Goal: Information Seeking & Learning: Learn about a topic

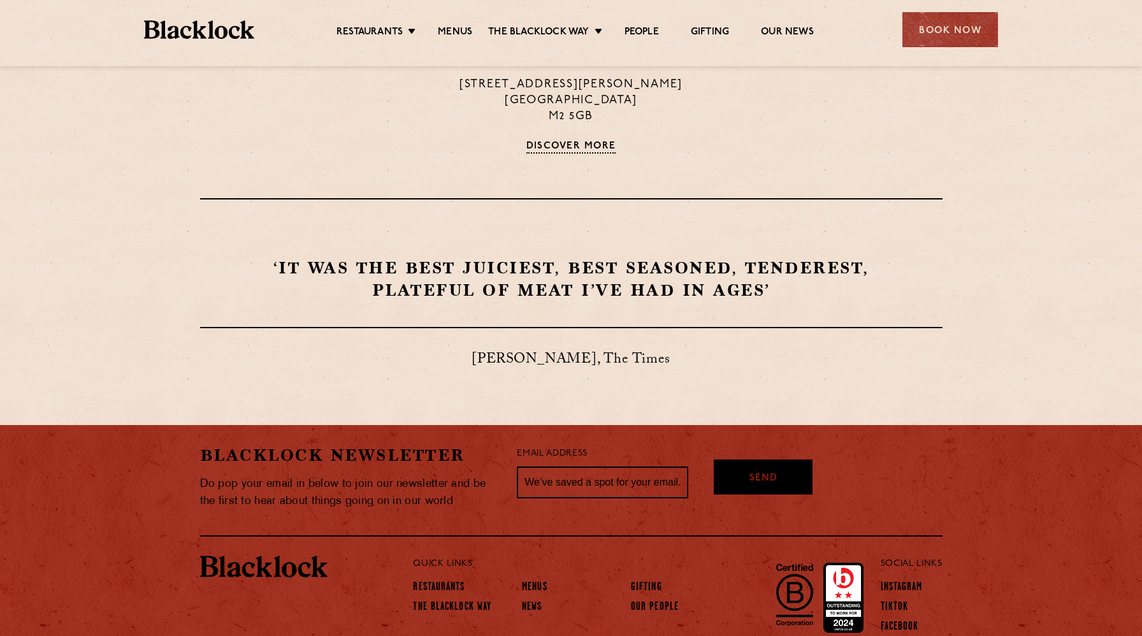
scroll to position [1088, 0]
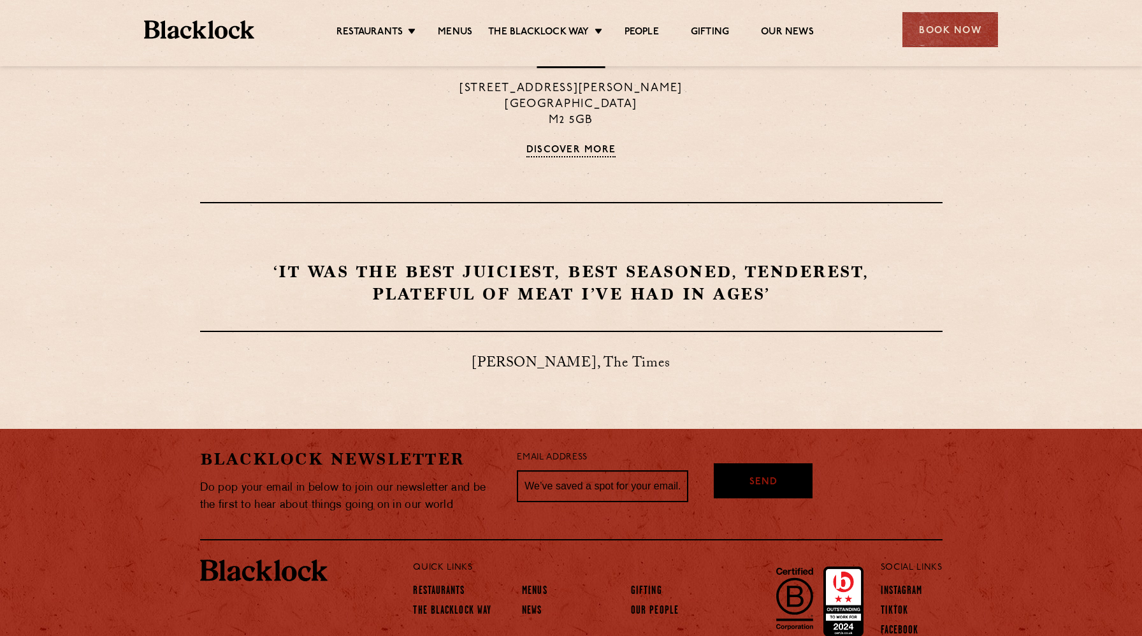
click at [838, 309] on div "‘It was the best juiciest, best seasoned, tenderest, plateful of meat I’ve had …" at bounding box center [571, 329] width 775 height 136
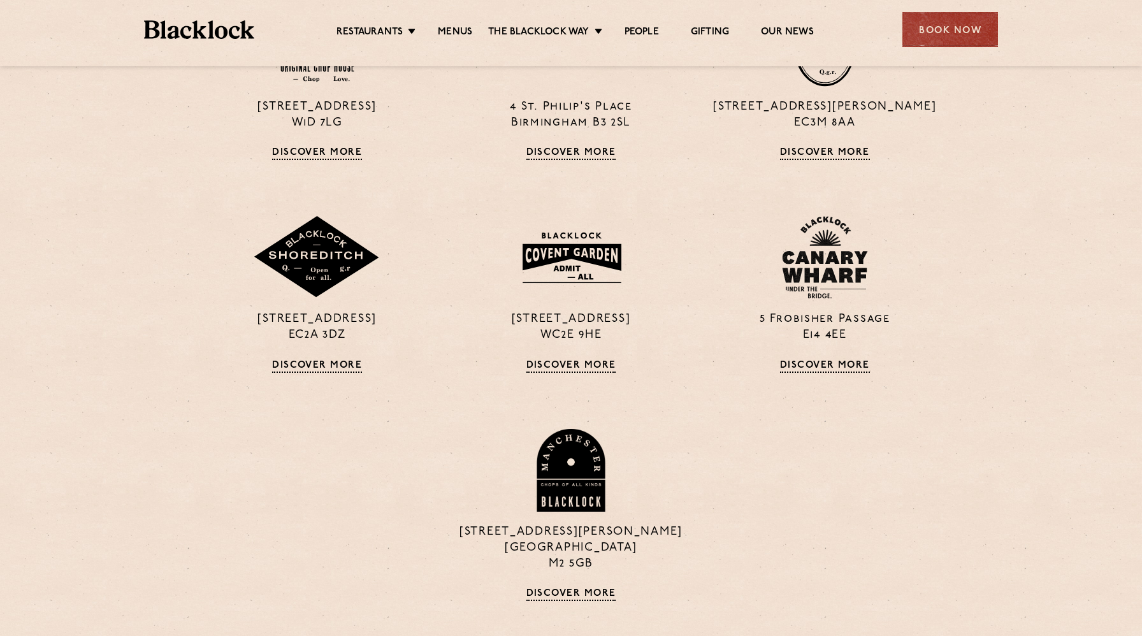
scroll to position [0, 0]
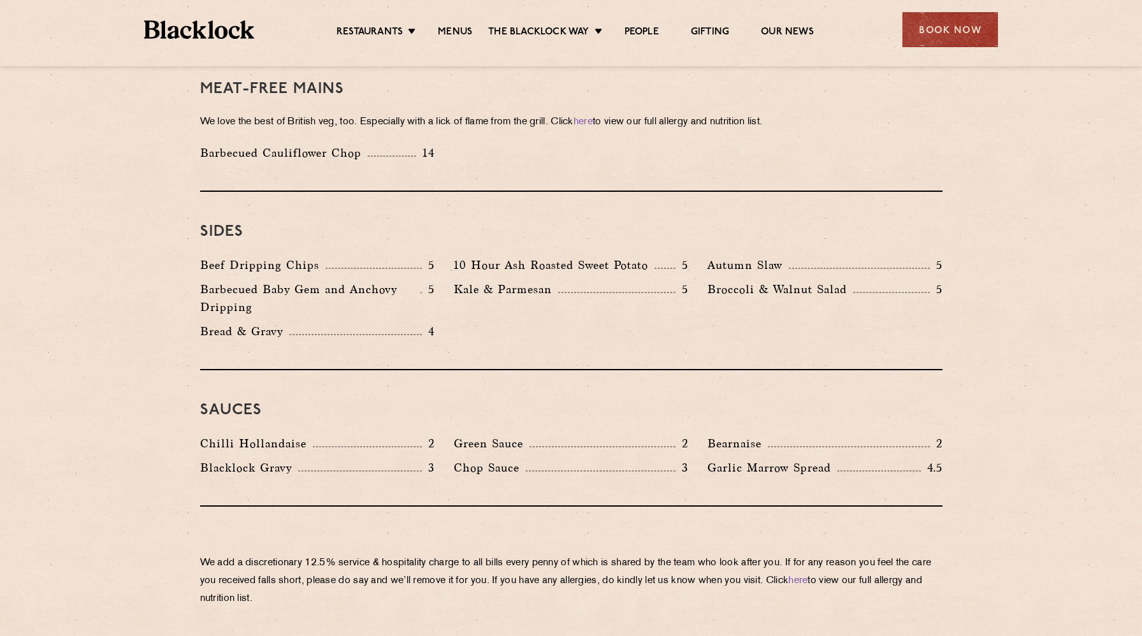
scroll to position [1831, 0]
click at [513, 257] on div "10 Hour Ash Roasted Sweet Potato 5" at bounding box center [571, 269] width 254 height 24
click at [529, 281] on p "Kale & Parmesan" at bounding box center [506, 290] width 105 height 18
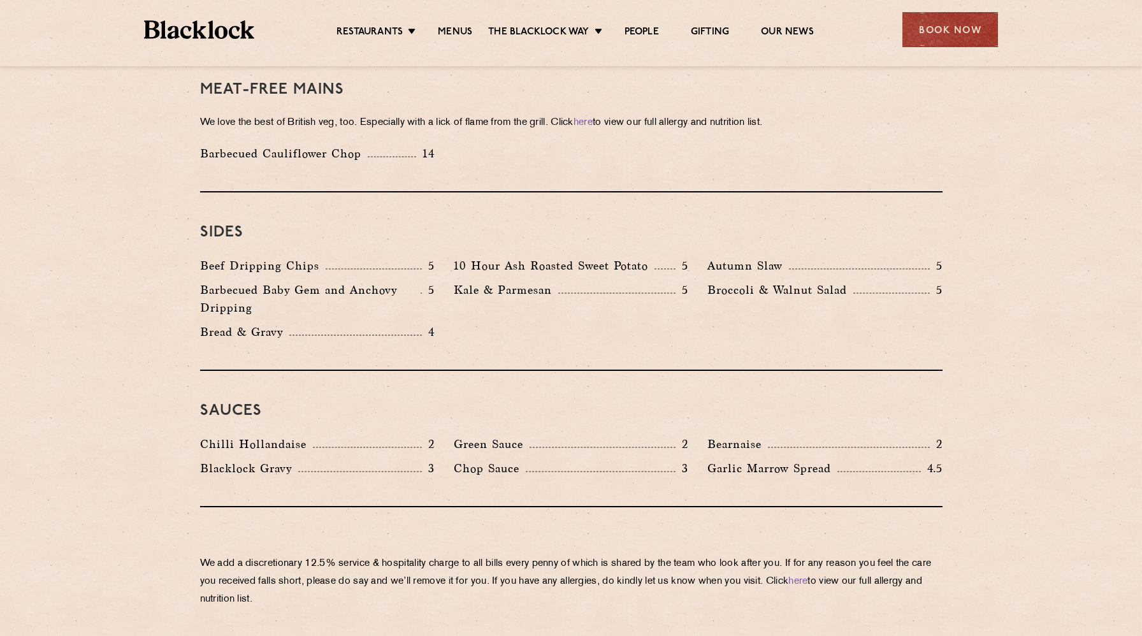
click at [529, 281] on p "Kale & Parmesan" at bounding box center [506, 290] width 105 height 18
click at [358, 281] on p "Barbecued Baby Gem and Anchovy Dripping" at bounding box center [310, 299] width 221 height 36
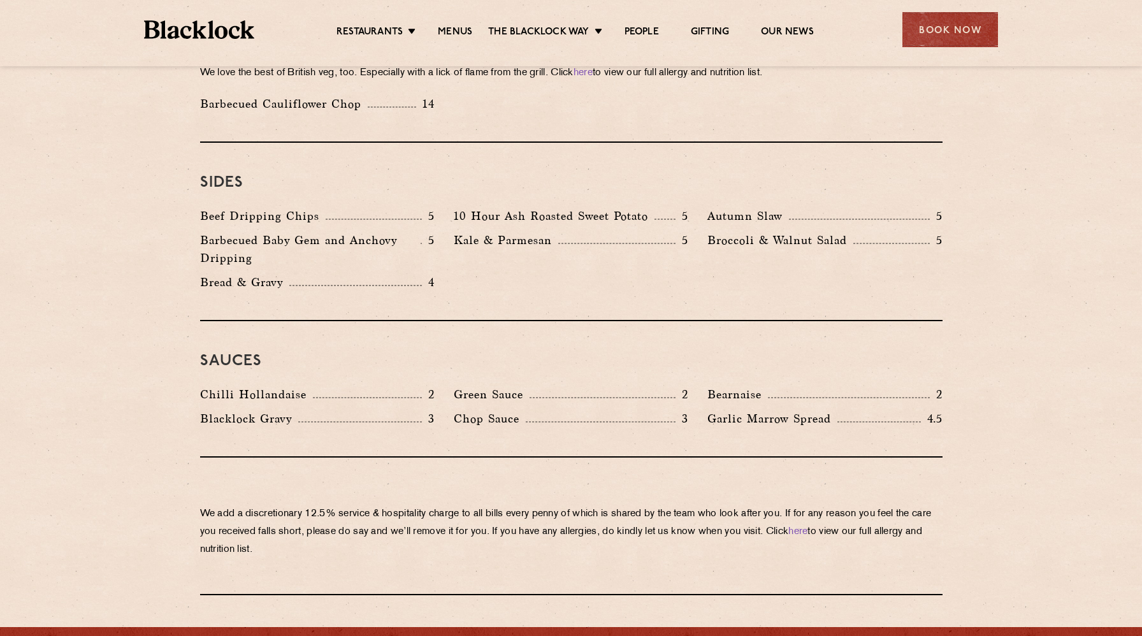
scroll to position [1898, 0]
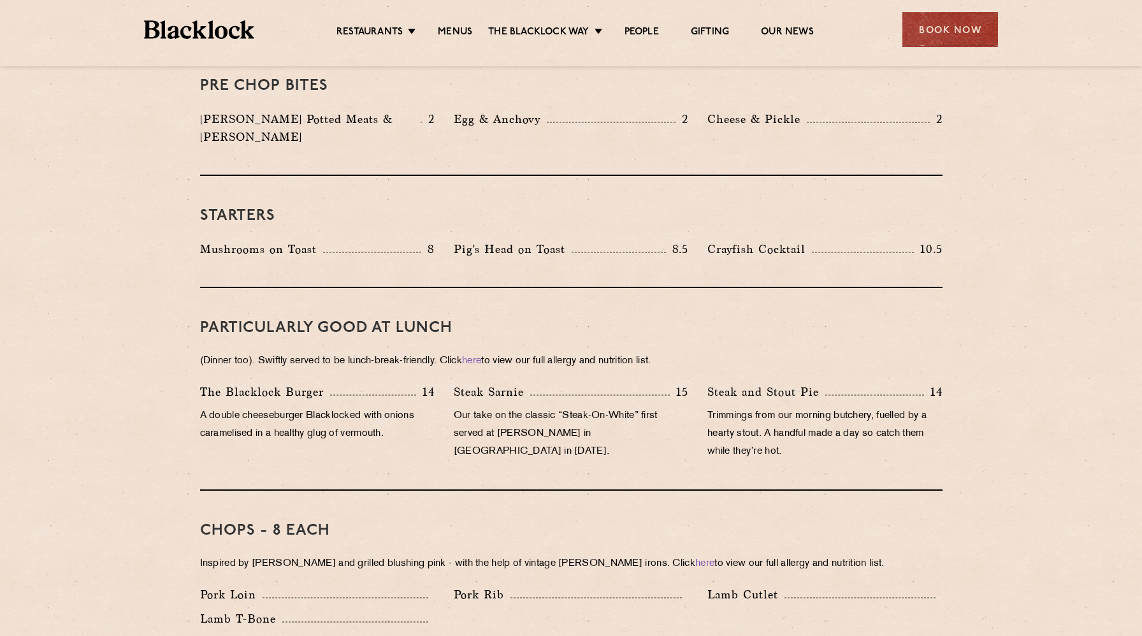
click at [915, 463] on div "PARTICULARLY GOOD AT LUNCH (Dinner too). Swiftly served to be lunch-break-frien…" at bounding box center [571, 389] width 743 height 203
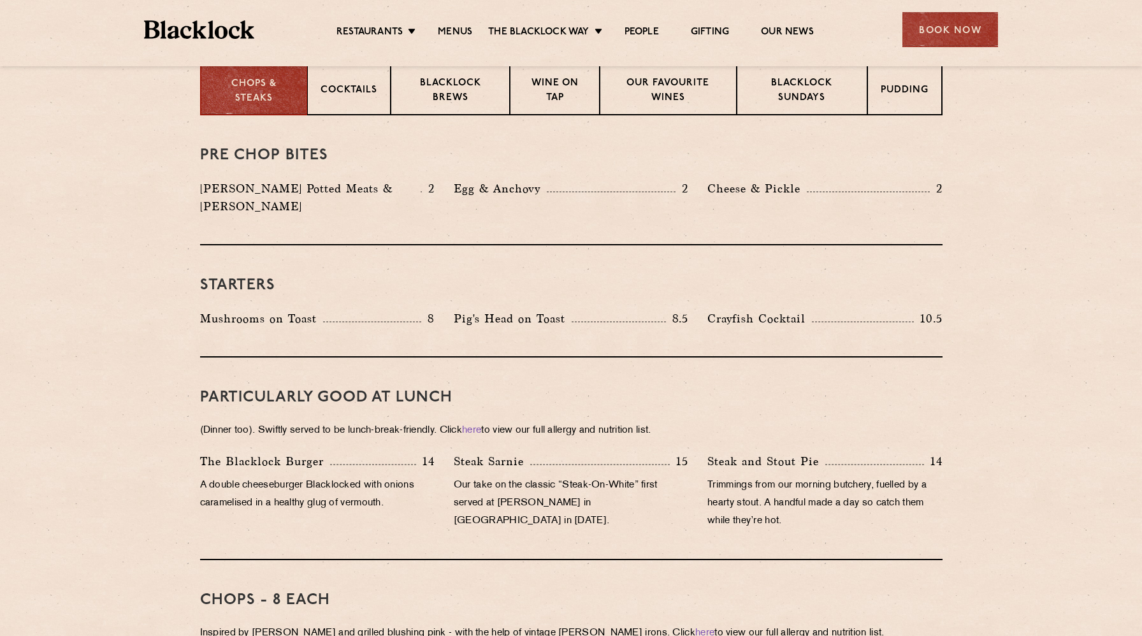
scroll to position [518, 0]
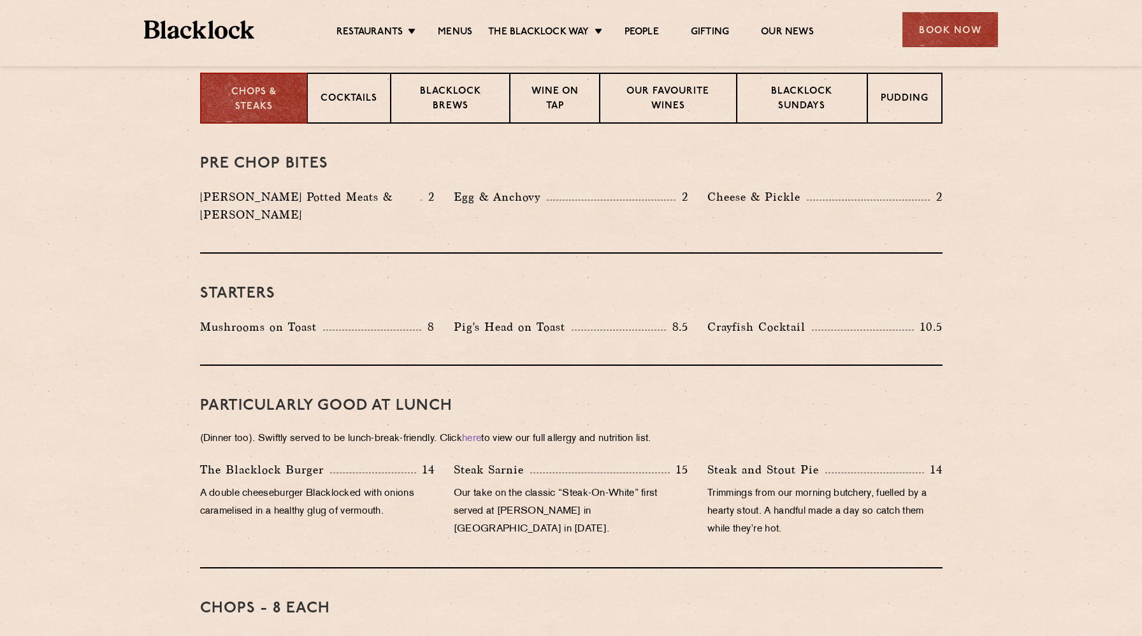
click at [541, 296] on div "Starters Mushrooms on Toast 8 Pig's Head on Toast 8.5 Crayfish Cocktail 10.5" at bounding box center [571, 310] width 743 height 112
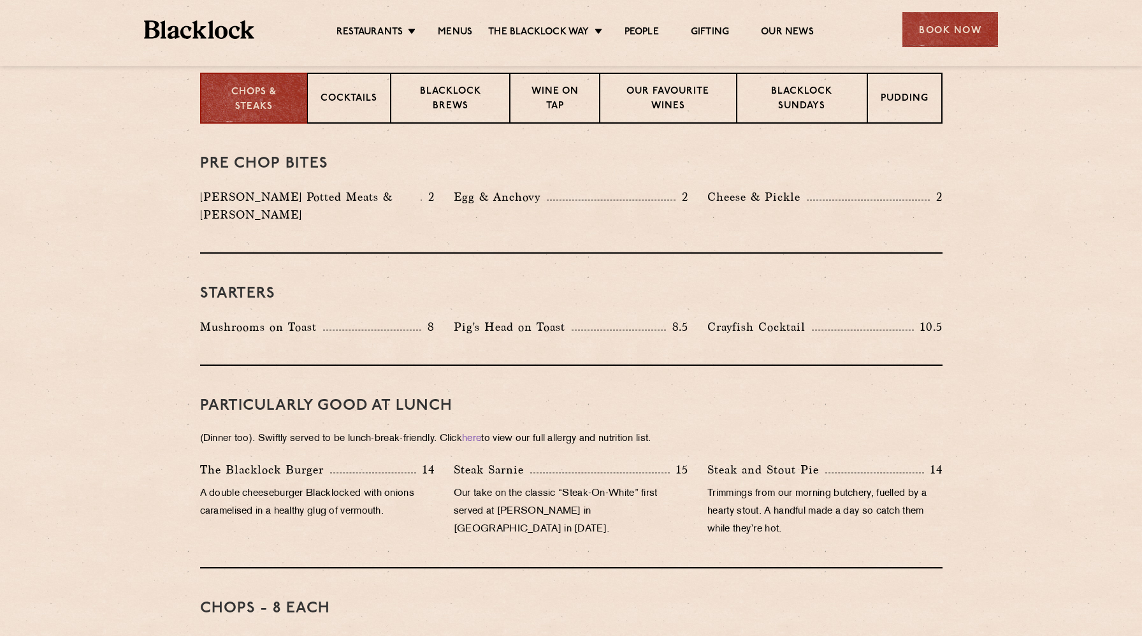
click at [567, 318] on p "Pig's Head on Toast" at bounding box center [513, 327] width 118 height 18
click at [585, 318] on div "Pig's Head on Toast 8.5" at bounding box center [571, 327] width 235 height 18
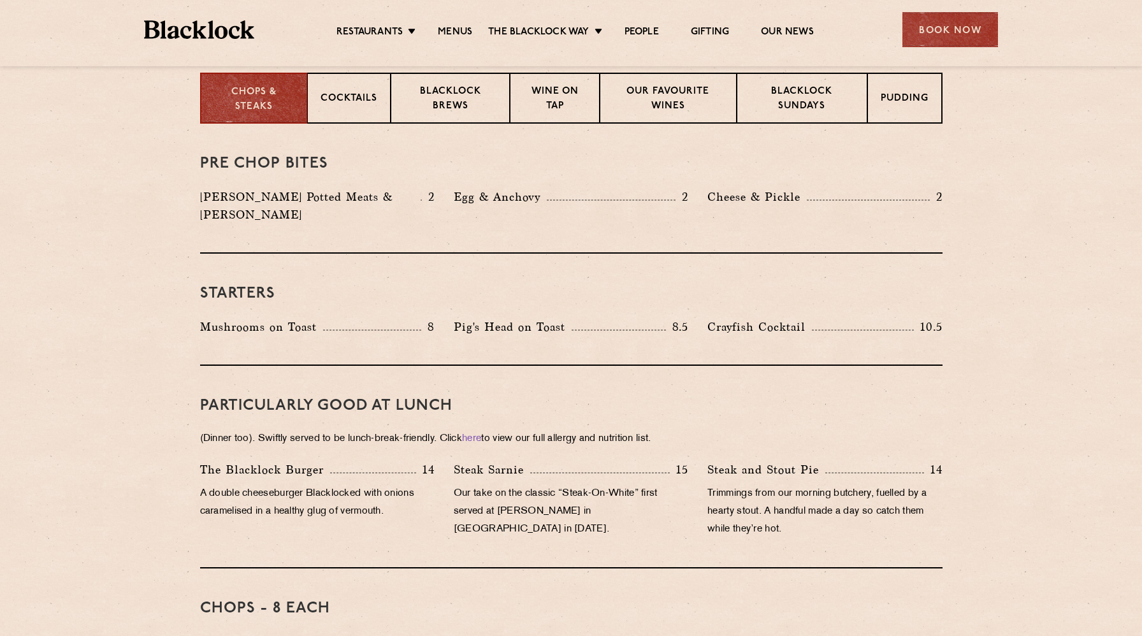
click at [585, 318] on div "Pig's Head on Toast 8.5" at bounding box center [571, 327] width 235 height 18
click at [588, 318] on div "Pig's Head on Toast 8.5" at bounding box center [571, 327] width 235 height 18
click at [884, 104] on p "Pudding" at bounding box center [906, 100] width 48 height 16
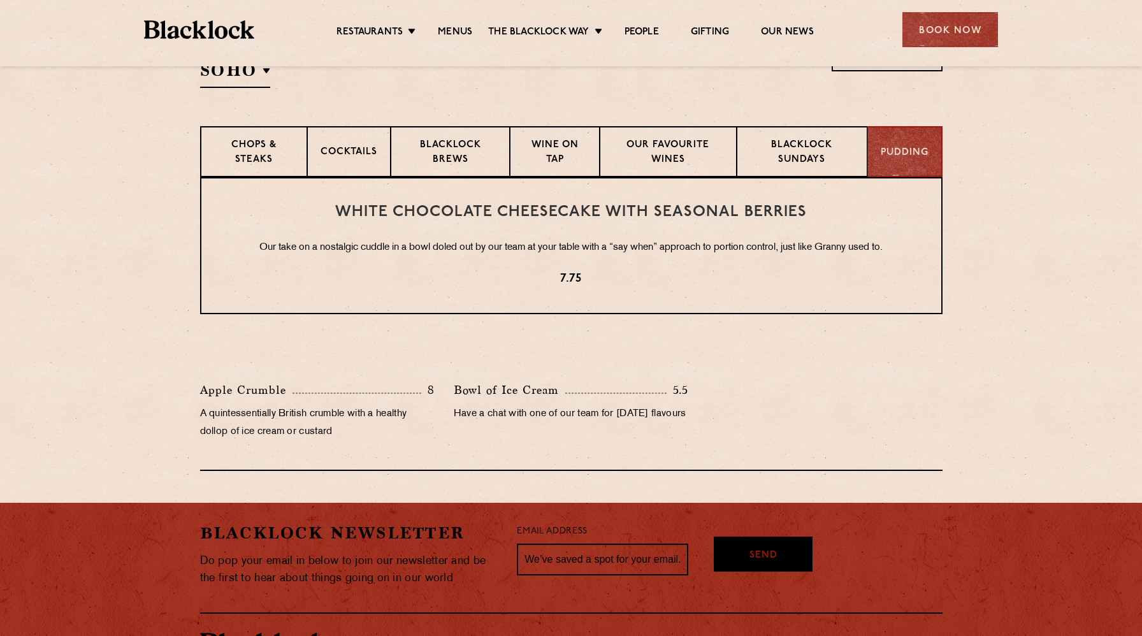
scroll to position [466, 0]
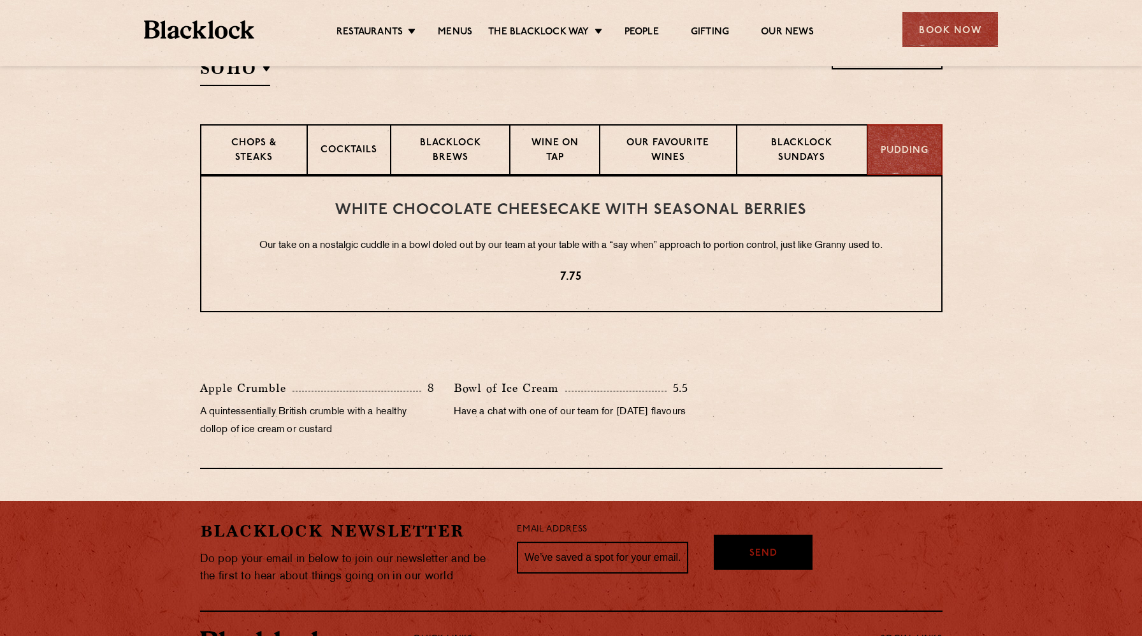
click at [585, 194] on div "White Chocolate Cheesecake with Seasonal Berries Our take on a nostalgic cuddle…" at bounding box center [571, 243] width 743 height 137
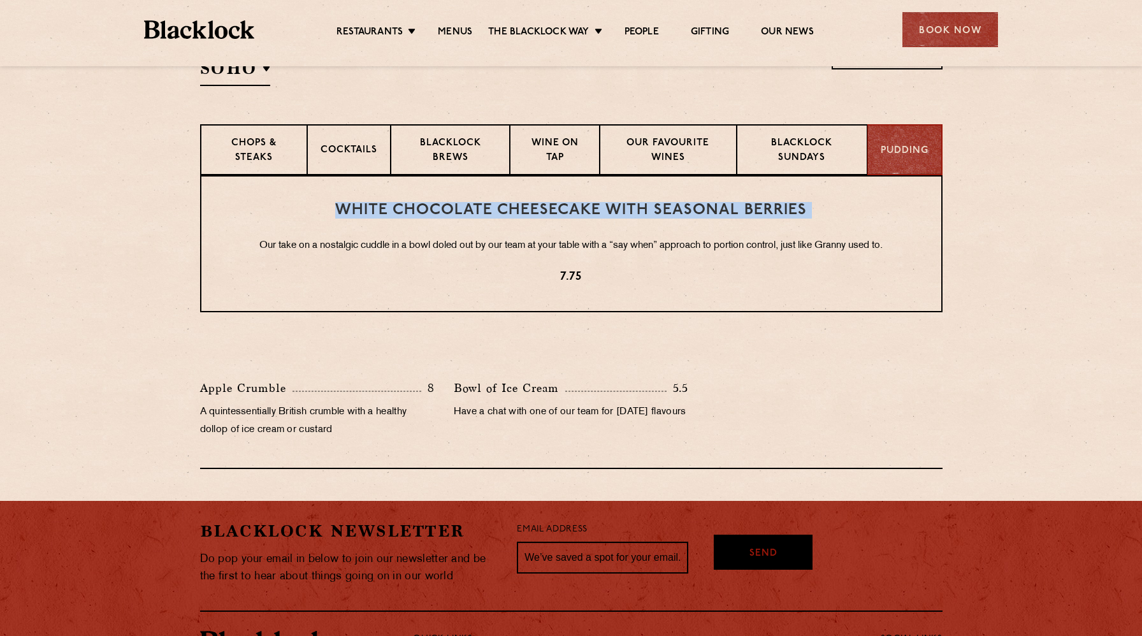
click at [585, 194] on div "White Chocolate Cheesecake with Seasonal Berries Our take on a nostalgic cuddle…" at bounding box center [571, 243] width 743 height 137
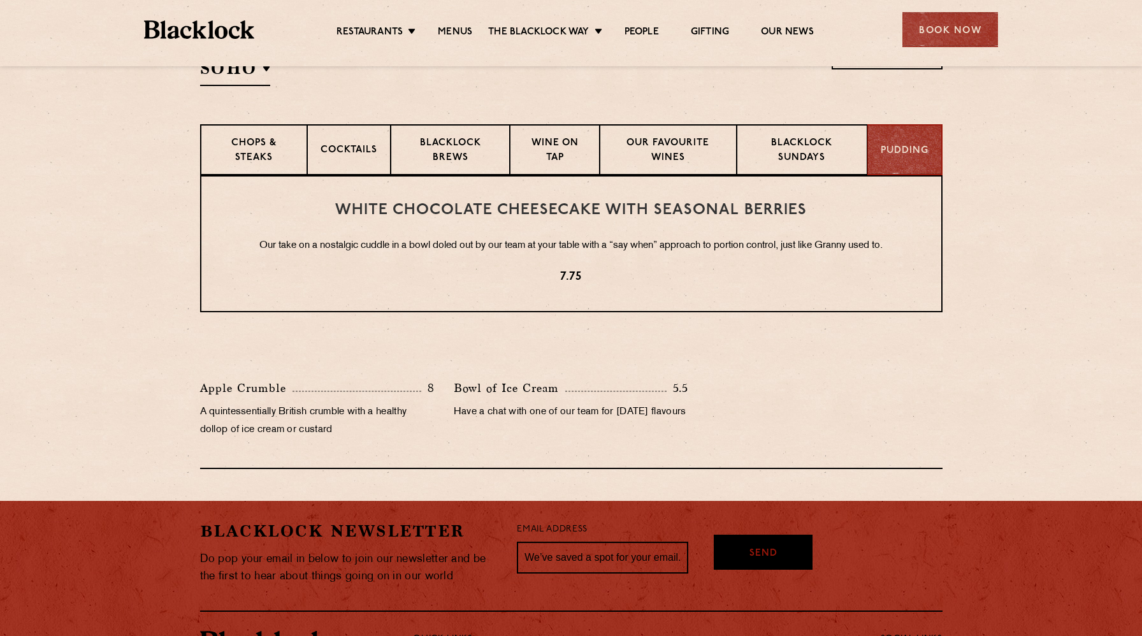
click at [597, 249] on p "Our take on a nostalgic cuddle in a bowl doled out by our team at your table wi…" at bounding box center [571, 246] width 689 height 17
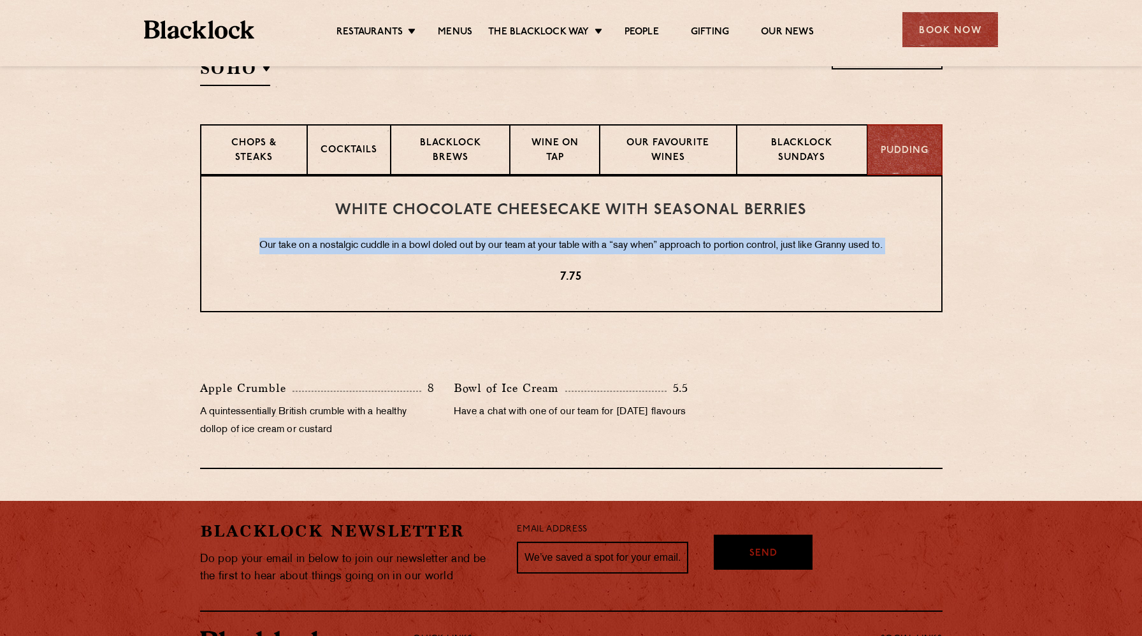
click at [843, 282] on p "7.75" at bounding box center [571, 277] width 689 height 17
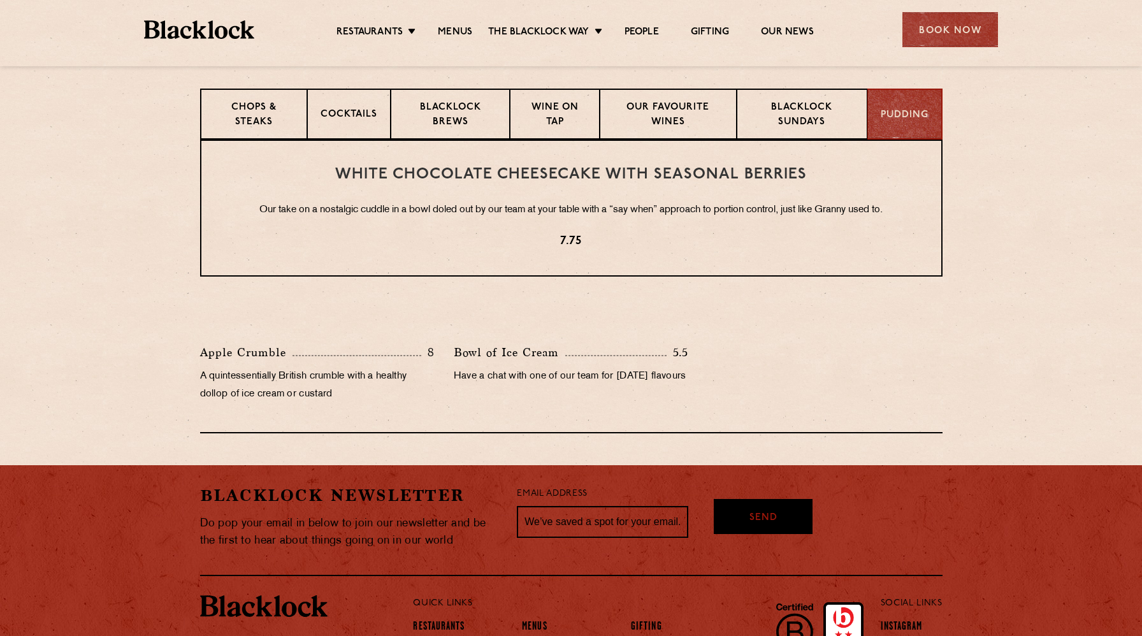
scroll to position [509, 0]
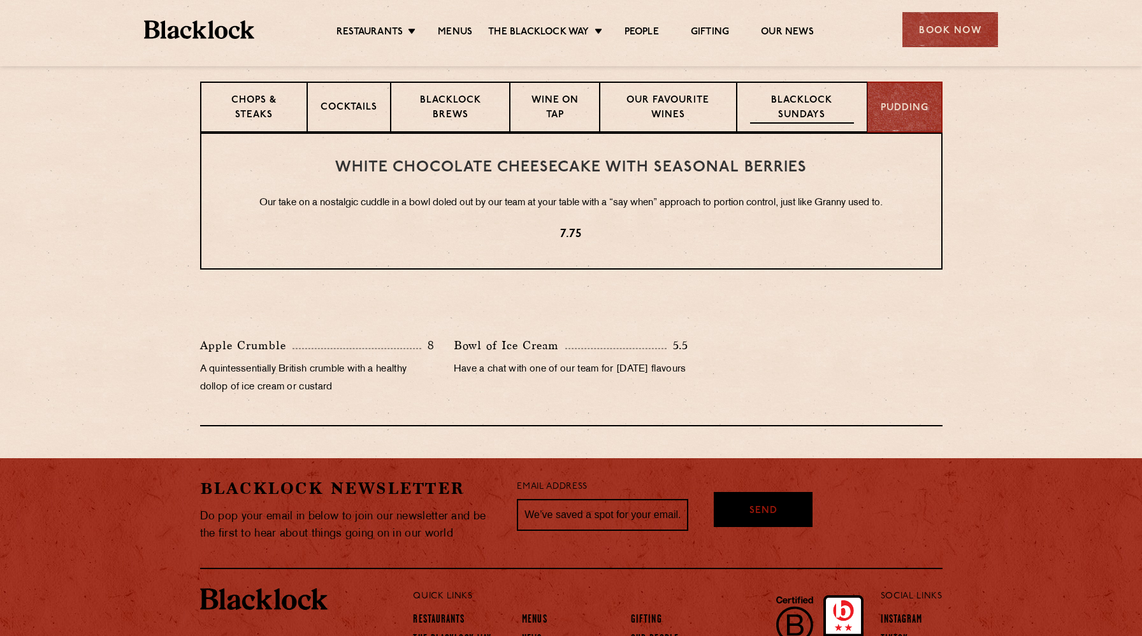
click at [810, 127] on div "Blacklock Sundays" at bounding box center [802, 107] width 130 height 51
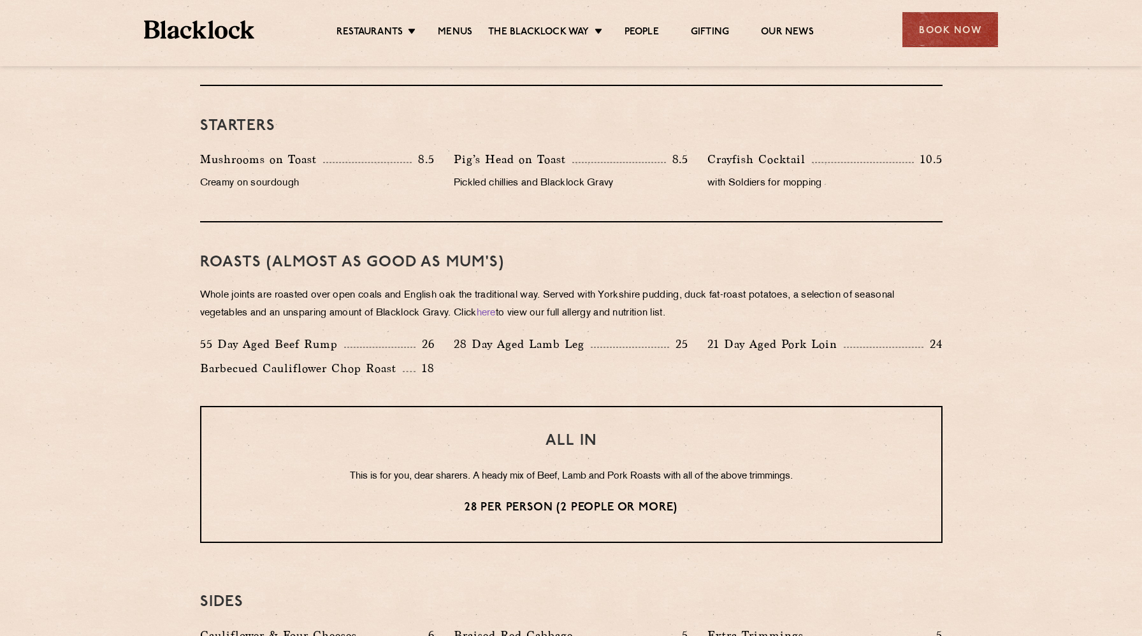
scroll to position [766, 0]
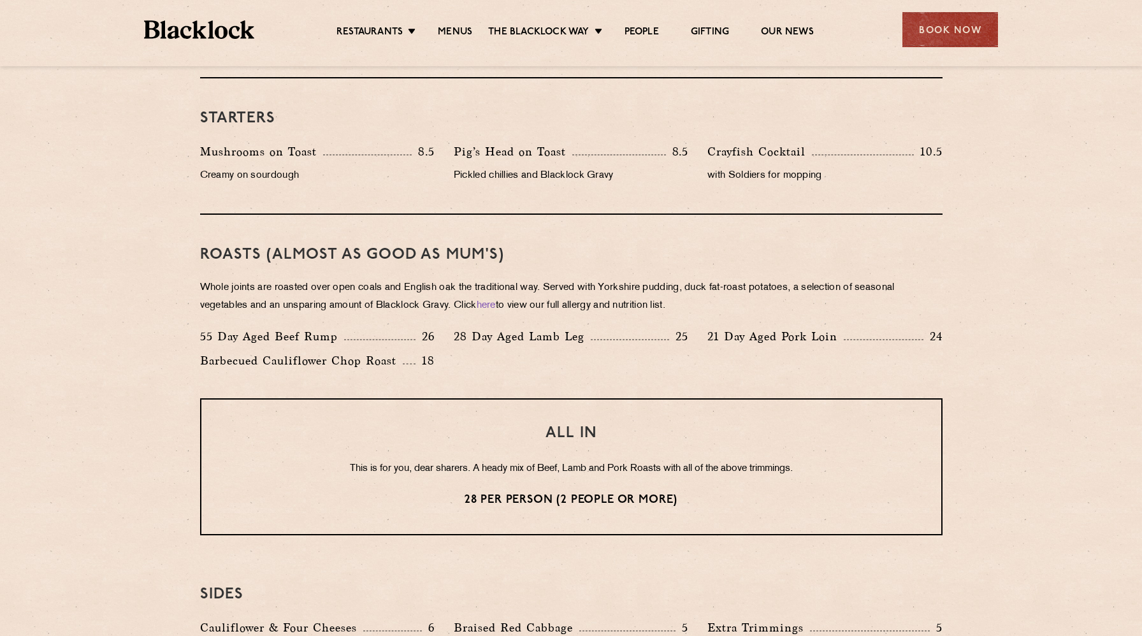
click at [403, 356] on p "Barbecued Cauliflower Chop Roast" at bounding box center [301, 361] width 203 height 18
click at [316, 306] on p "Whole joints are roasted over open coals and English oak the traditional way. S…" at bounding box center [571, 297] width 743 height 36
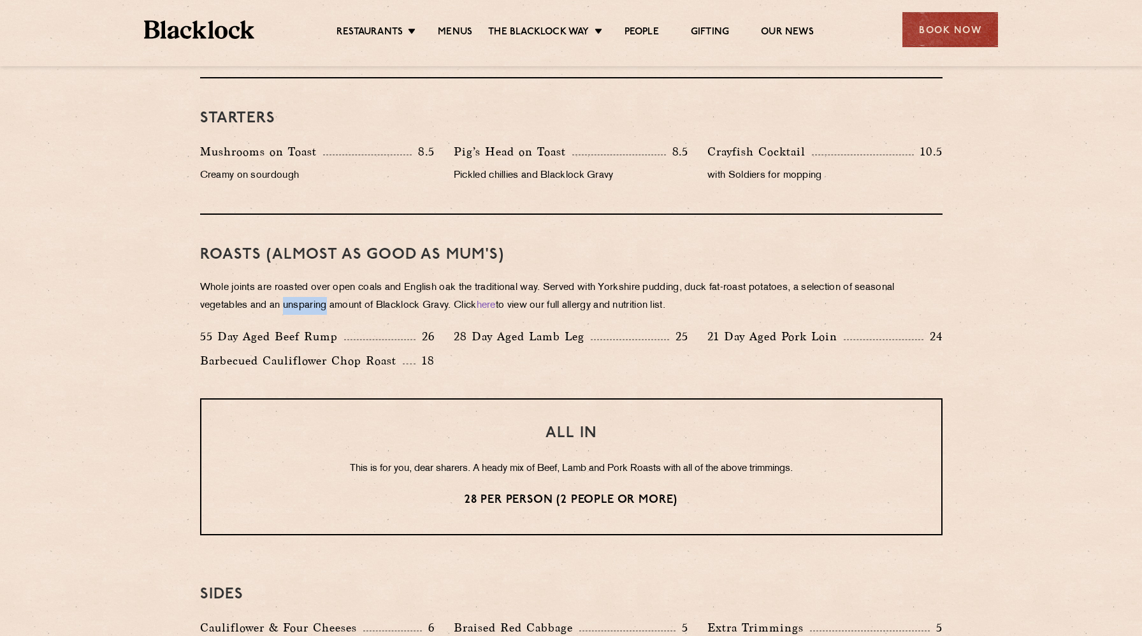
click at [316, 306] on p "Whole joints are roasted over open coals and English oak the traditional way. S…" at bounding box center [571, 297] width 743 height 36
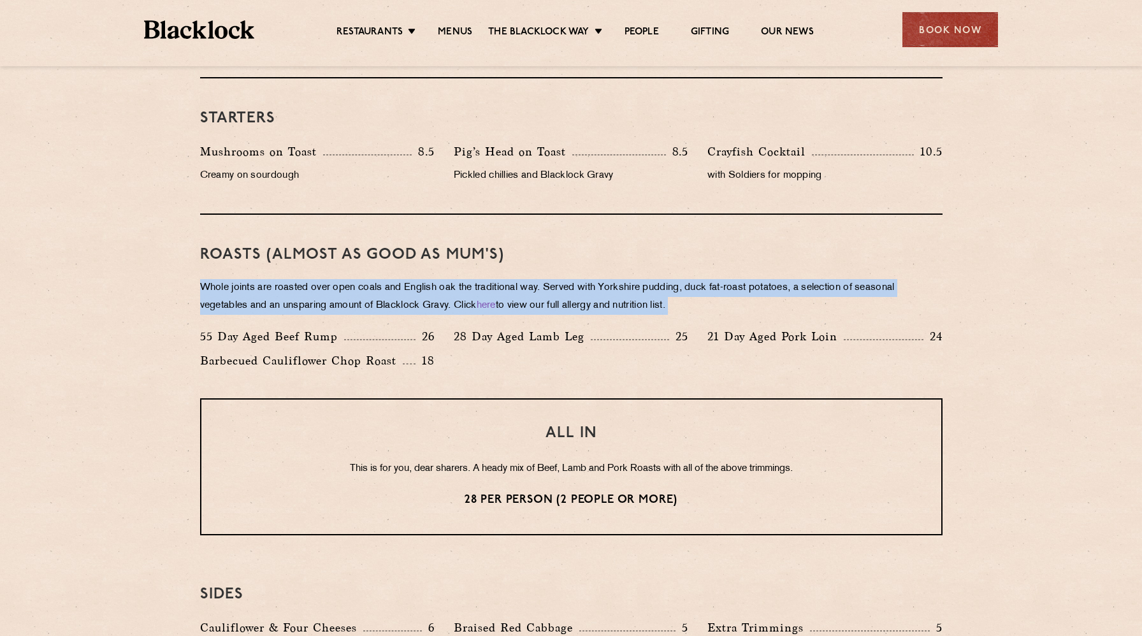
click at [597, 279] on p "Whole joints are roasted over open coals and English oak the traditional way. S…" at bounding box center [571, 297] width 743 height 36
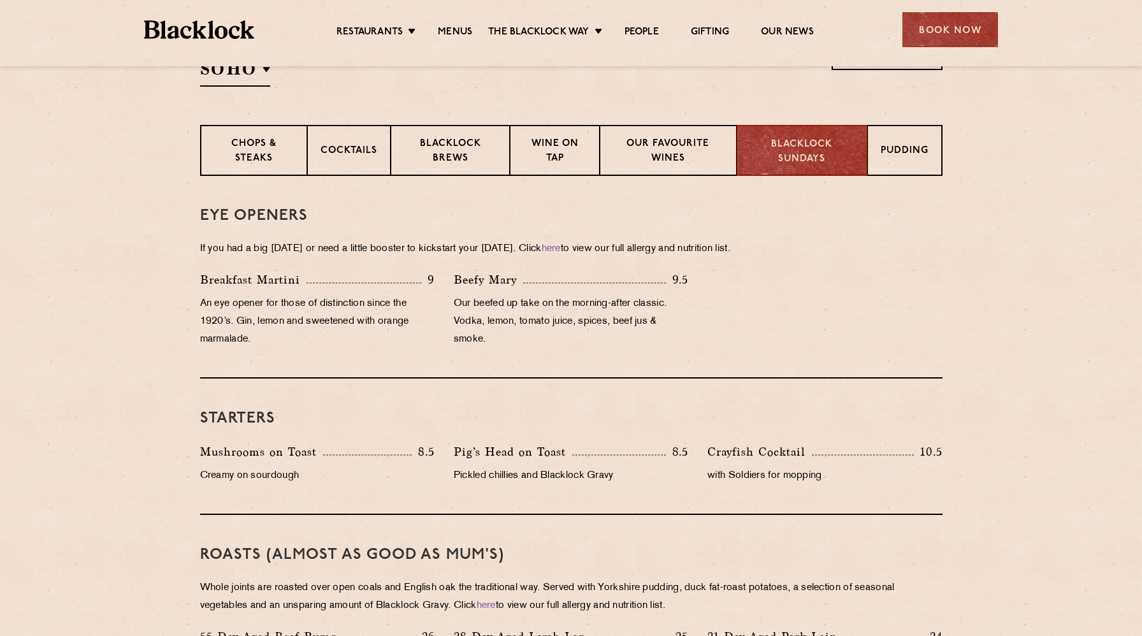
scroll to position [449, 0]
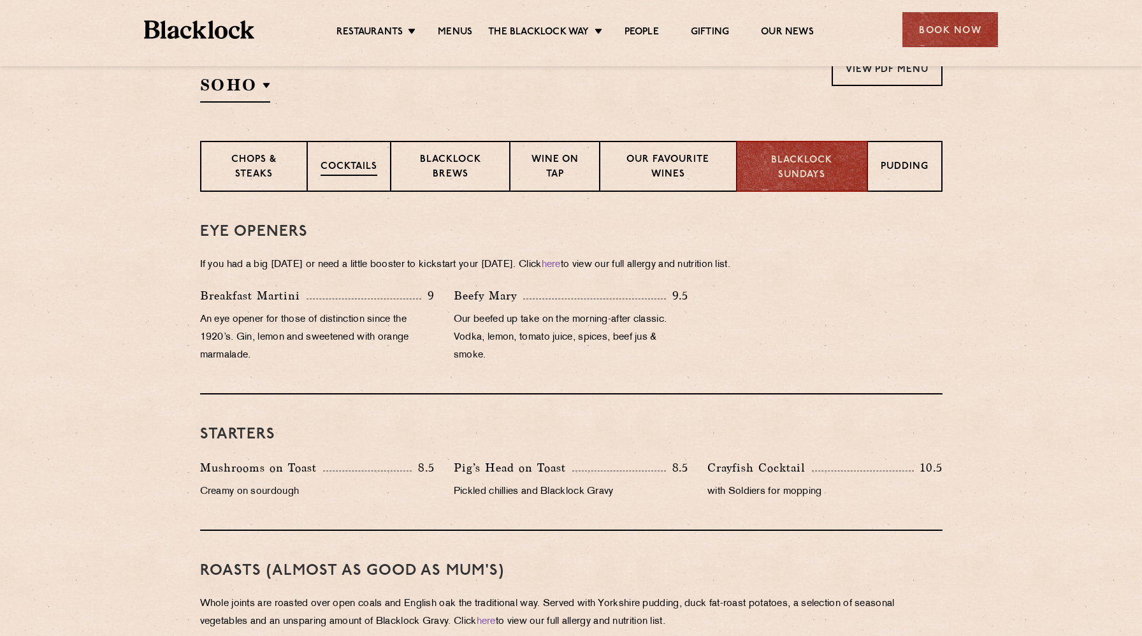
click at [343, 171] on p "Cocktails" at bounding box center [349, 168] width 57 height 16
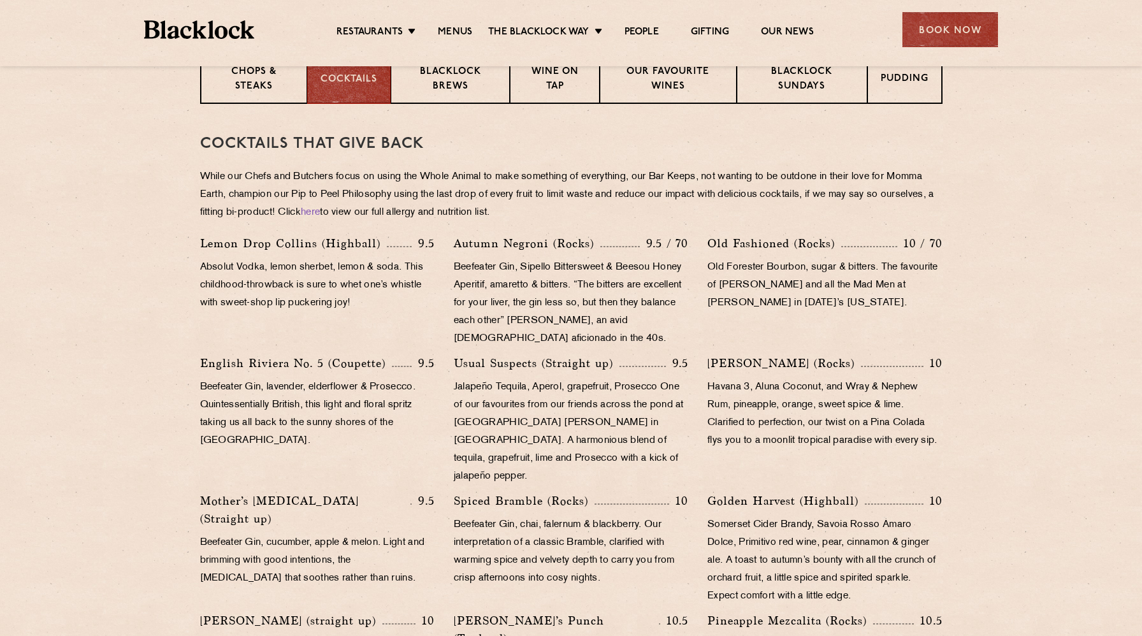
scroll to position [529, 0]
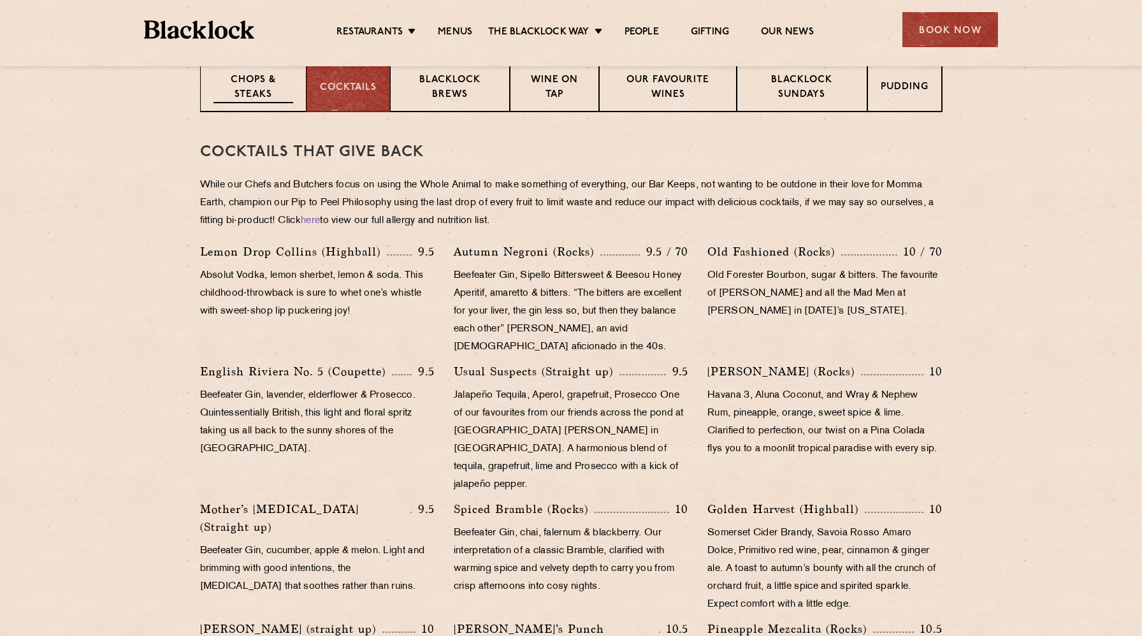
click at [238, 100] on p "Chops & Steaks" at bounding box center [254, 88] width 80 height 30
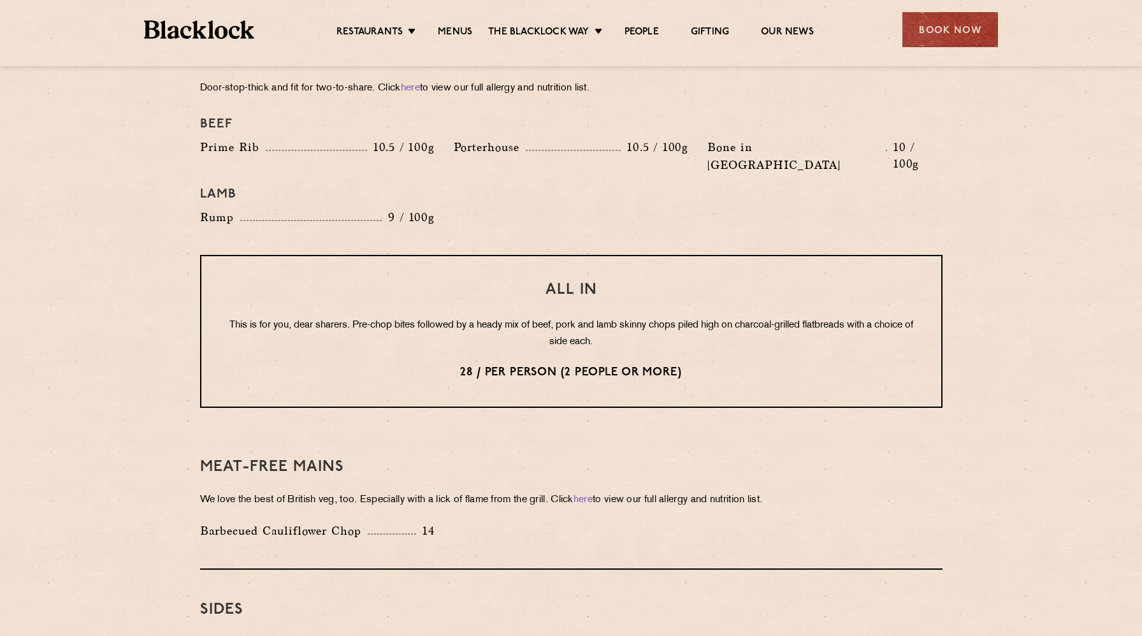
scroll to position [1531, 0]
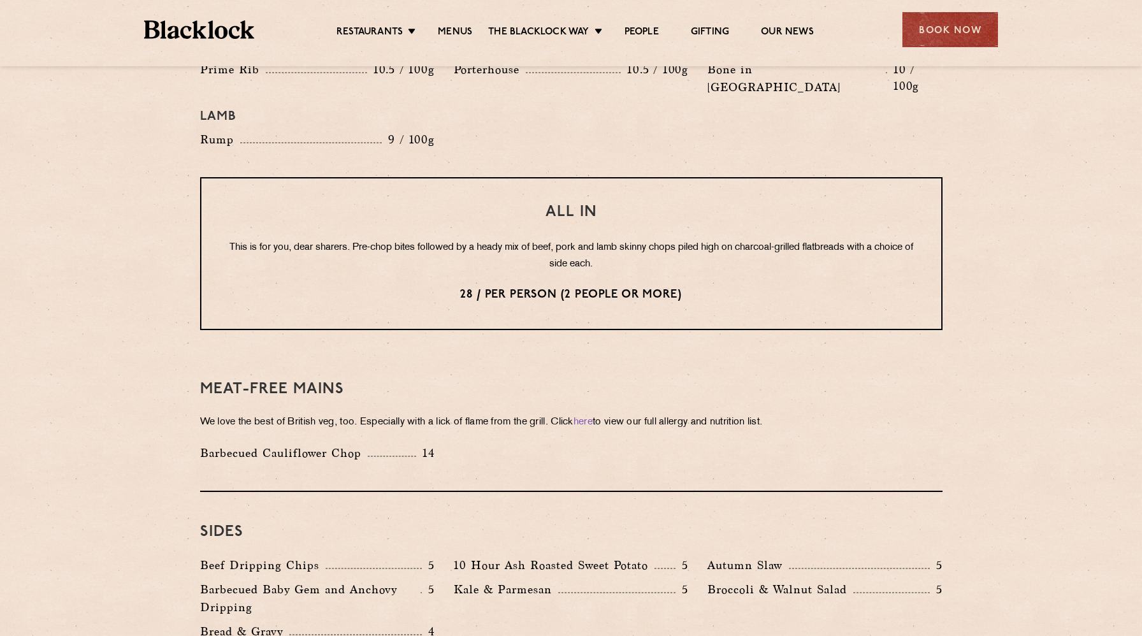
click at [506, 444] on div "Barbecued Cauliflower Chop 14" at bounding box center [572, 456] width 762 height 24
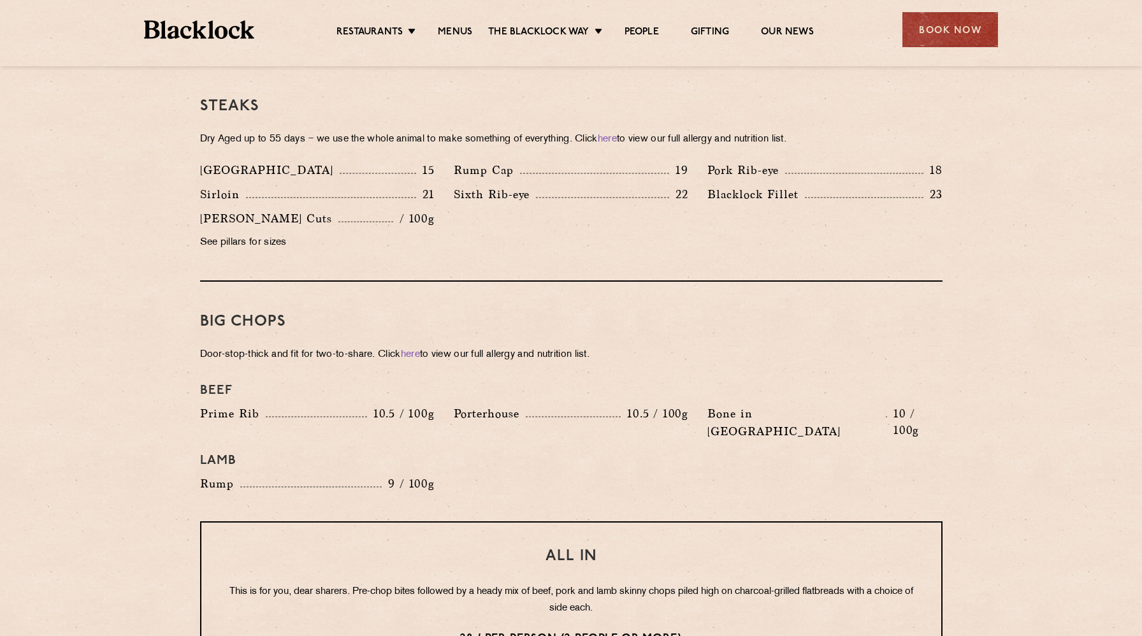
scroll to position [1189, 0]
